Goal: Task Accomplishment & Management: Use online tool/utility

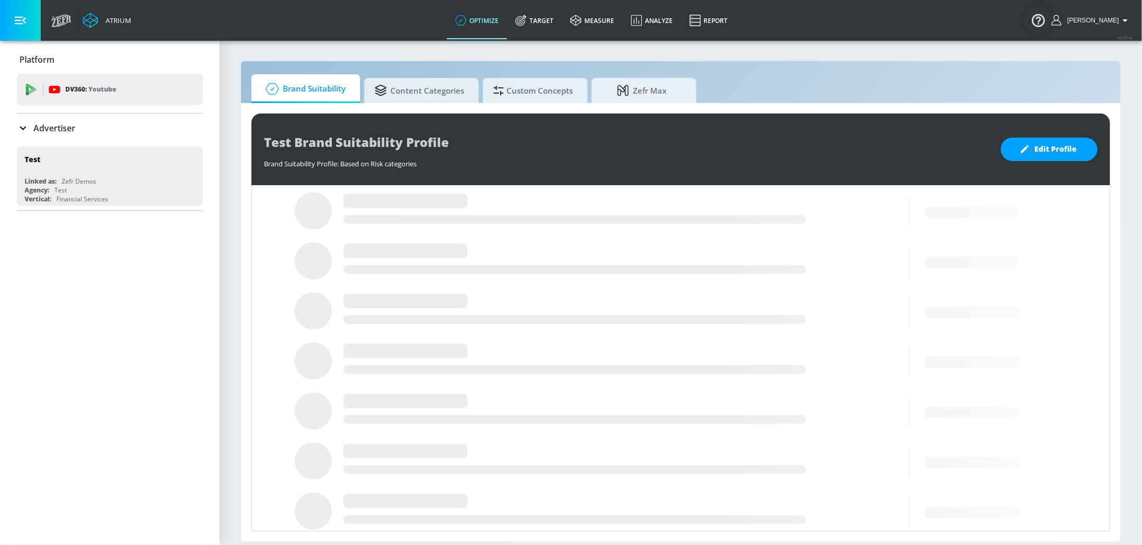
click at [48, 126] on p "Advertiser" at bounding box center [54, 128] width 42 height 12
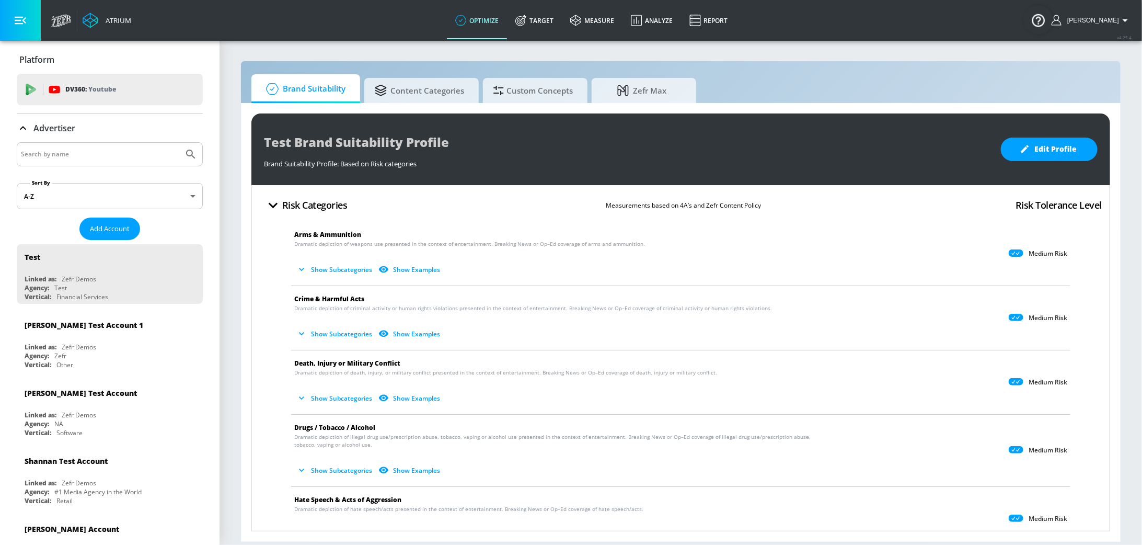
click at [91, 156] on input "Search by name" at bounding box center [100, 154] width 158 height 14
type input "[GEOGRAPHIC_DATA]"
click at [179, 143] on button "Submit Search" at bounding box center [190, 154] width 23 height 23
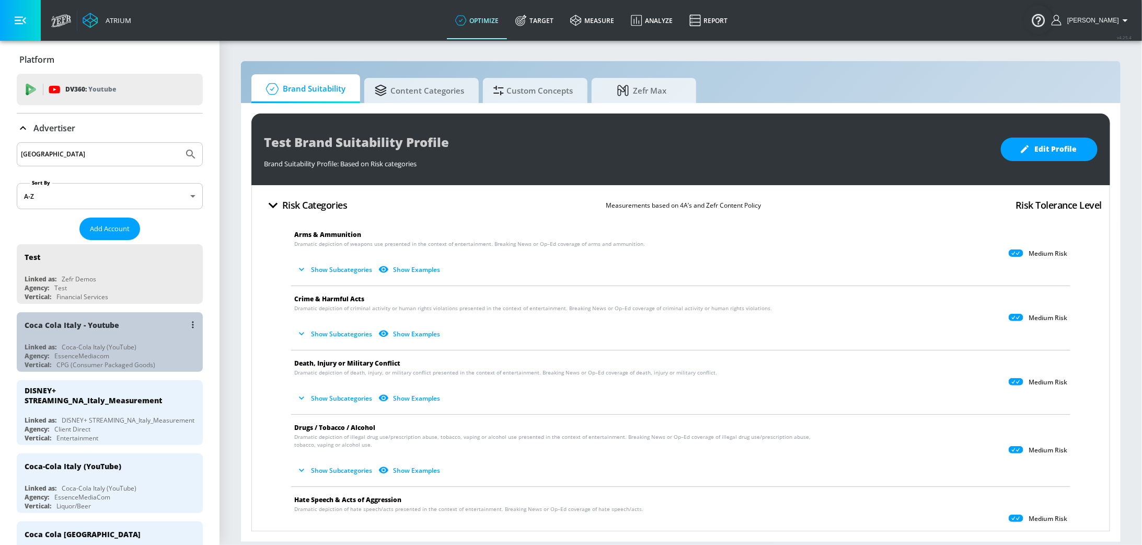
click at [95, 342] on div "Coca-Cola Italy (YouTube)" at bounding box center [99, 346] width 75 height 9
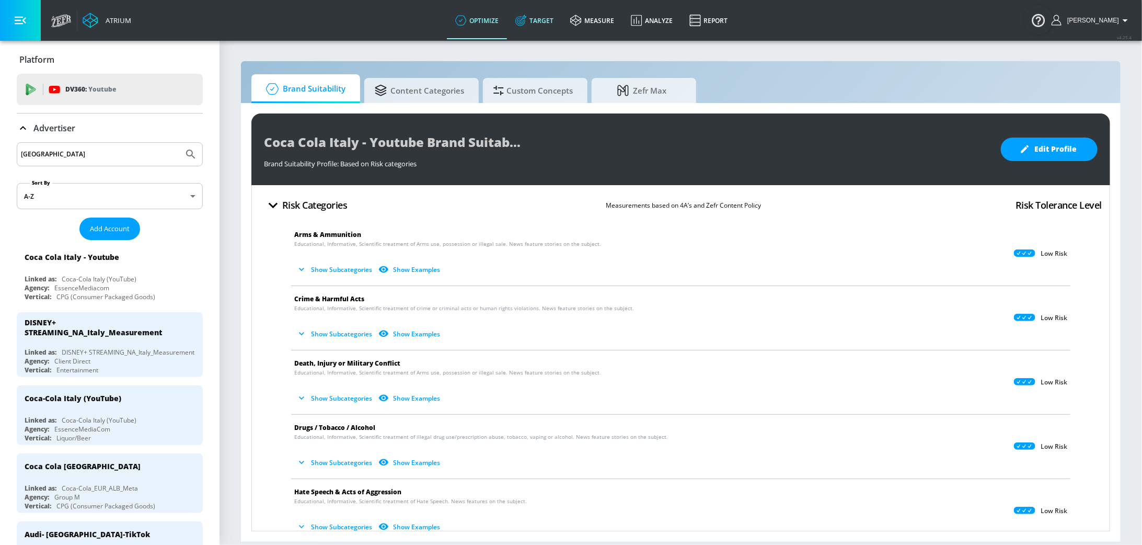
click at [558, 14] on link "Target" at bounding box center [534, 21] width 55 height 38
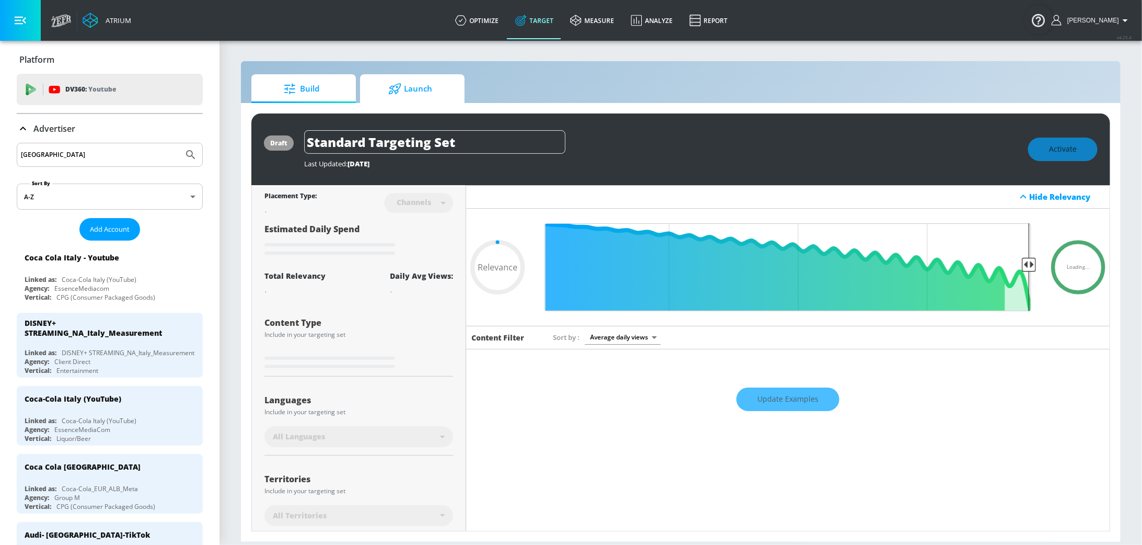
type input "0.05"
click at [424, 86] on span "Launch" at bounding box center [410, 88] width 79 height 25
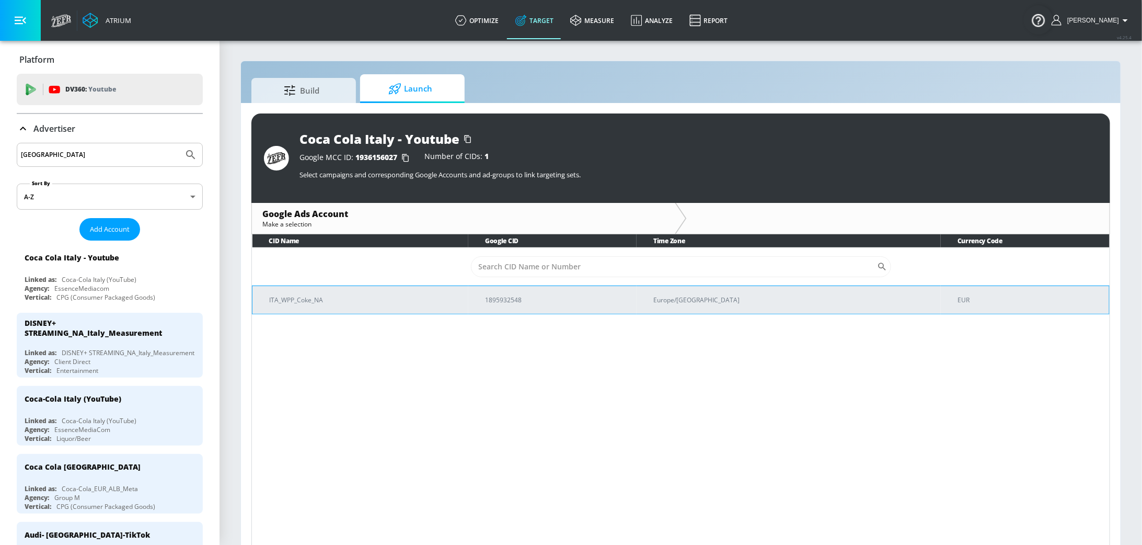
click at [457, 304] on p "ITA_WPP_Coke_NA" at bounding box center [364, 299] width 191 height 11
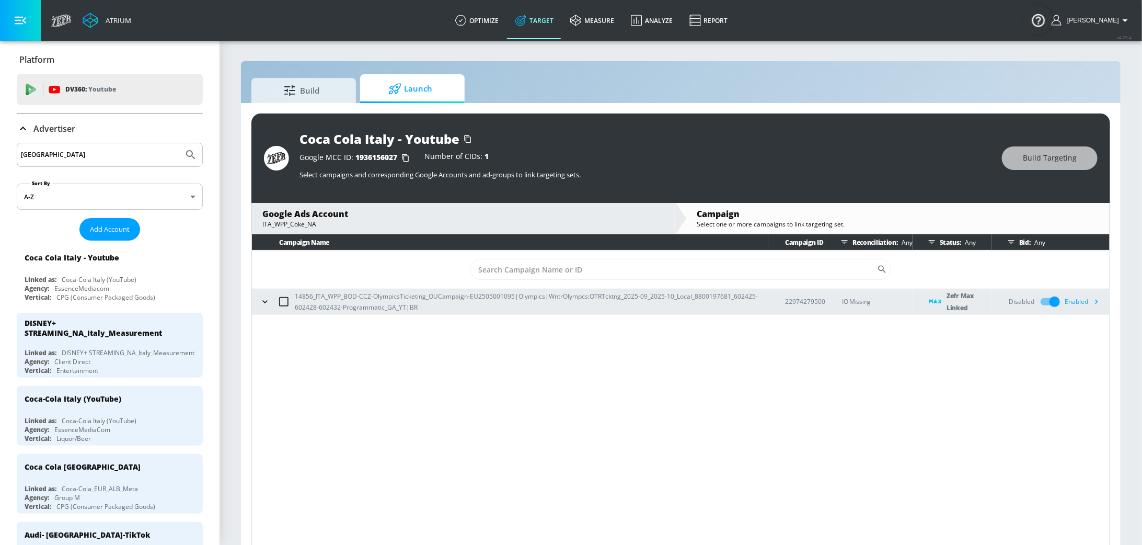
click at [1023, 302] on div "Disabled" at bounding box center [1022, 301] width 26 height 9
click at [1051, 302] on input "checkbox" at bounding box center [1055, 302] width 60 height 20
click at [1087, 306] on div "Enabled" at bounding box center [1085, 302] width 40 height 16
click at [1082, 302] on div "Enabled" at bounding box center [1085, 302] width 40 height 16
click at [1099, 301] on icon "button" at bounding box center [1096, 301] width 11 height 11
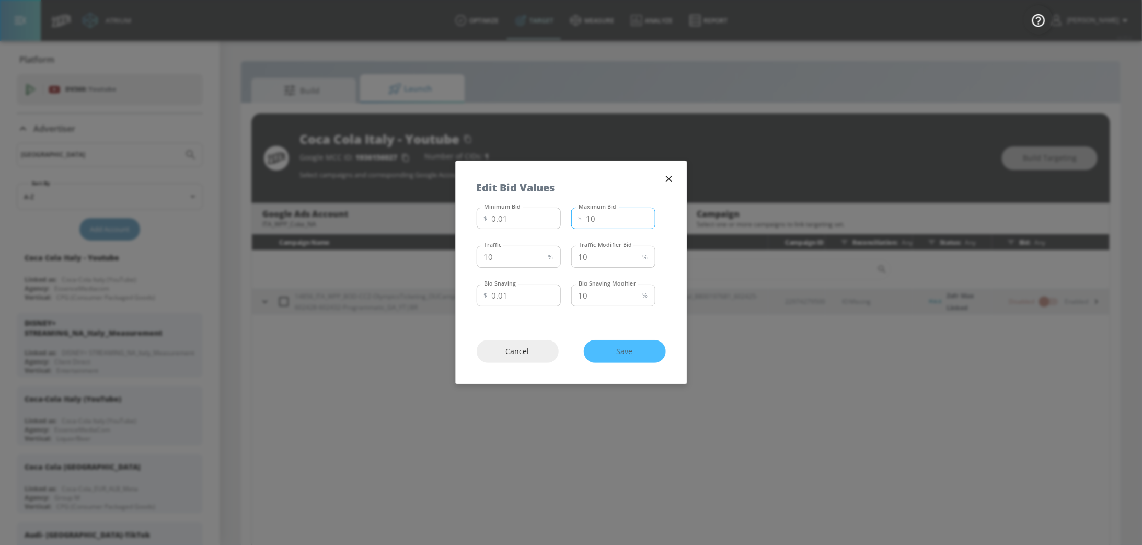
click at [612, 220] on input "10" at bounding box center [621, 219] width 69 height 22
type input "1"
type input "5.20"
click at [514, 255] on input "10" at bounding box center [510, 257] width 67 height 22
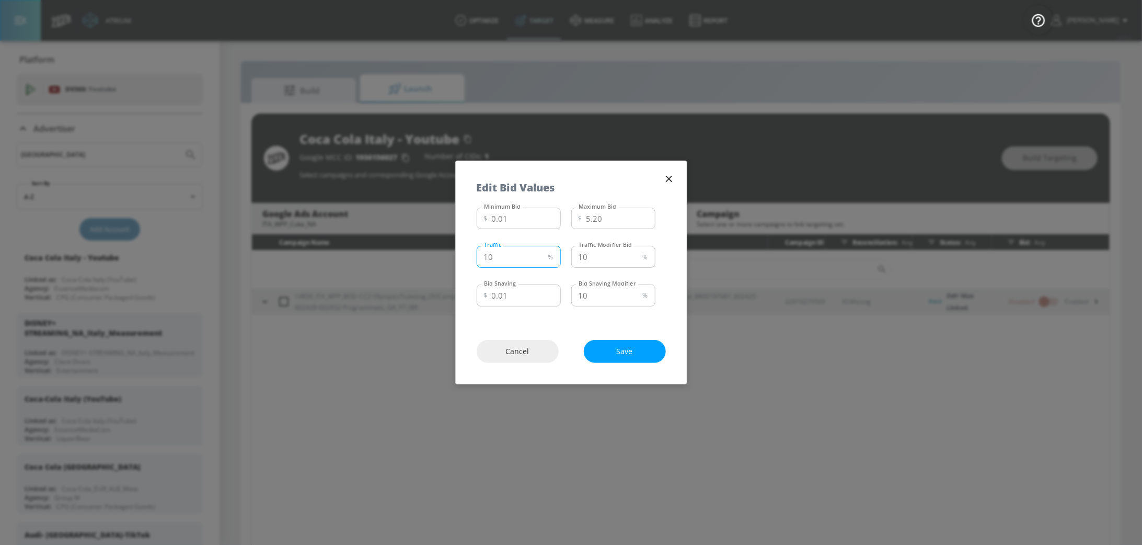
click at [514, 255] on input "10" at bounding box center [510, 257] width 67 height 22
type input "1"
type input "50"
click at [605, 256] on input "10" at bounding box center [604, 257] width 67 height 22
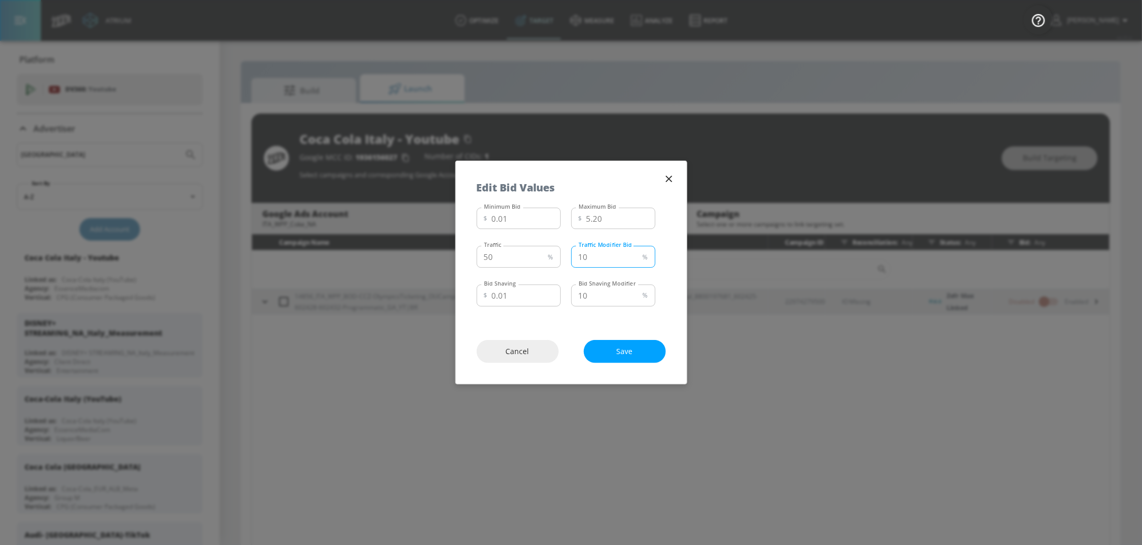
click at [605, 256] on input "10" at bounding box center [604, 257] width 67 height 22
type input "5"
click at [518, 299] on input "0.01" at bounding box center [526, 295] width 69 height 22
type input "0.20"
click at [590, 300] on input "10" at bounding box center [604, 295] width 67 height 22
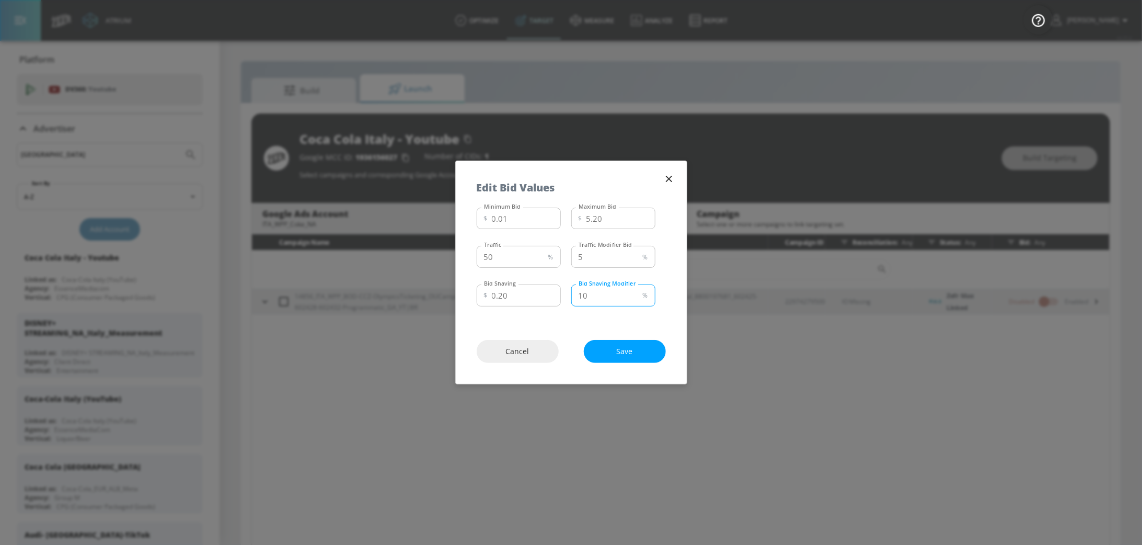
type input "1"
type input "5"
click at [669, 184] on icon "button" at bounding box center [669, 179] width 12 height 12
